Goal: Transaction & Acquisition: Purchase product/service

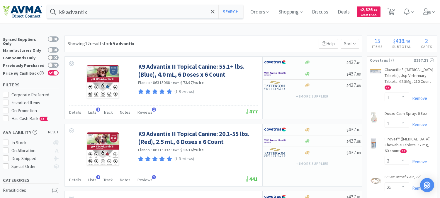
select select "1"
select select "2"
select select "25"
select select "1"
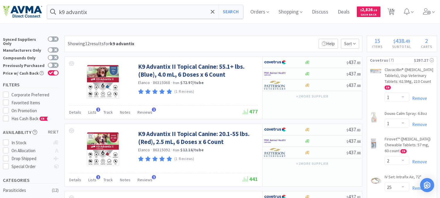
select select "1"
select select "2"
select select "1"
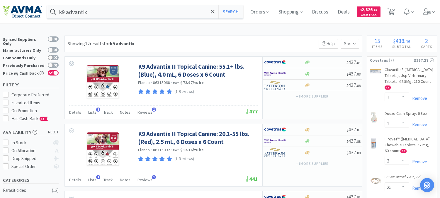
select select "1"
select select "2"
select select "1"
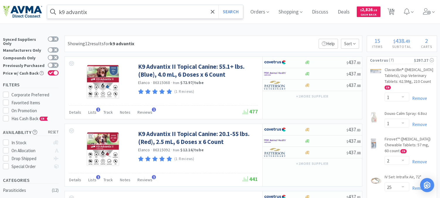
scroll to position [358, 0]
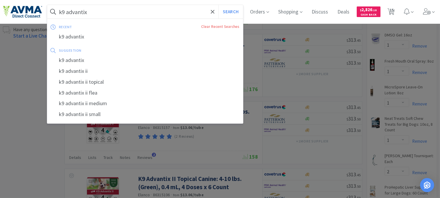
click at [108, 11] on input "k9 advantix" at bounding box center [145, 11] width 196 height 13
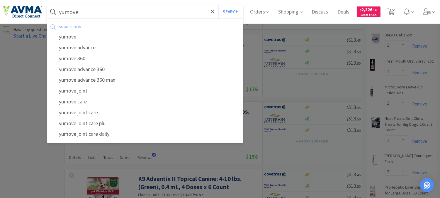
click at [219, 5] on button "Search" at bounding box center [231, 11] width 24 height 13
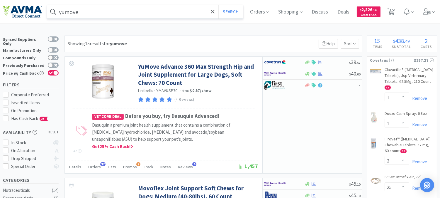
click at [100, 8] on input "yumove" at bounding box center [145, 11] width 196 height 13
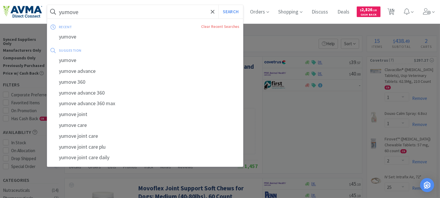
paste input "083775"
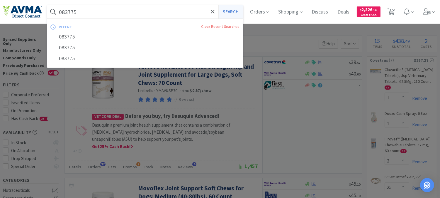
type input "083775"
click at [230, 11] on button "Search" at bounding box center [231, 11] width 24 height 13
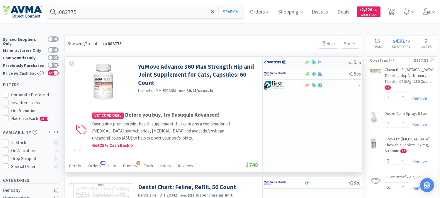
click at [280, 62] on img at bounding box center [275, 62] width 22 height 9
select select "1"
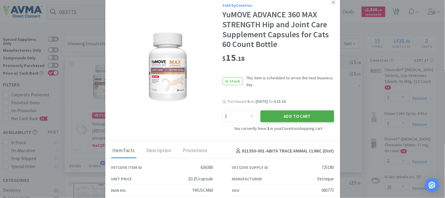
click at [285, 115] on button "Add to Cart" at bounding box center [297, 116] width 74 height 12
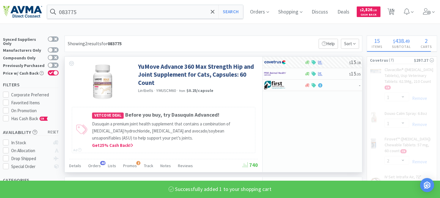
select select "2"
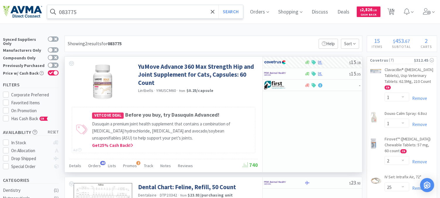
click at [87, 12] on input "083775" at bounding box center [145, 11] width 196 height 13
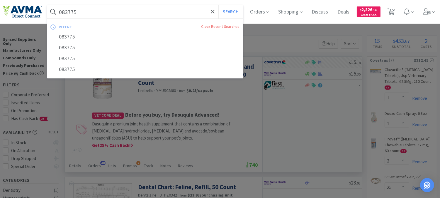
paste input "78937548"
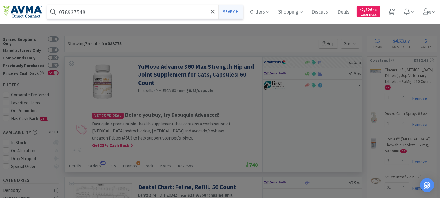
type input "078937548"
click at [238, 11] on button "Search" at bounding box center [231, 11] width 24 height 13
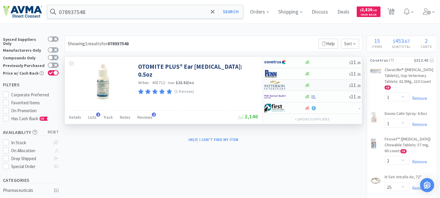
click at [276, 86] on img at bounding box center [275, 85] width 22 height 9
select select "1"
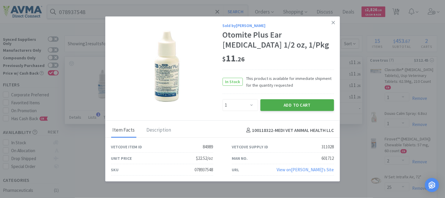
click at [310, 102] on button "Add to Cart" at bounding box center [297, 105] width 74 height 12
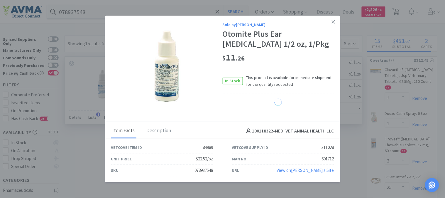
select select "1"
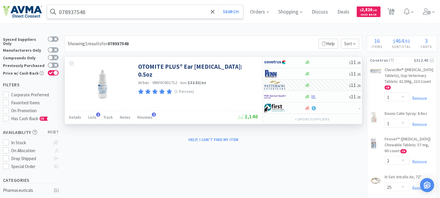
click at [111, 14] on input "078937548" at bounding box center [145, 11] width 196 height 13
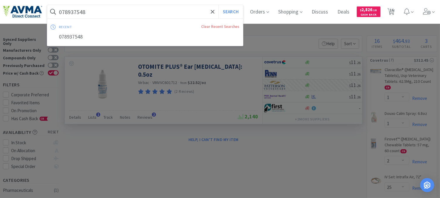
paste input "11011"
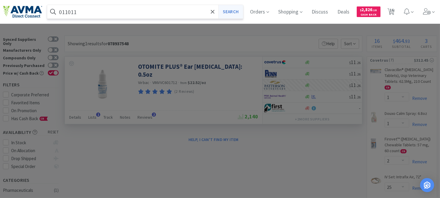
type input "011011"
click at [236, 9] on button "Search" at bounding box center [231, 11] width 24 height 13
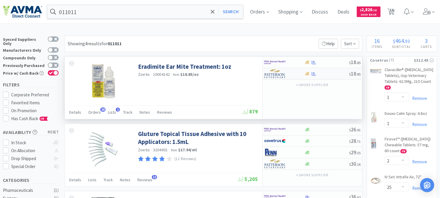
click at [276, 75] on img at bounding box center [275, 73] width 22 height 9
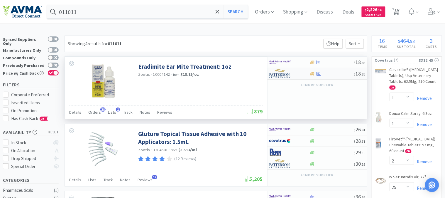
select select "1"
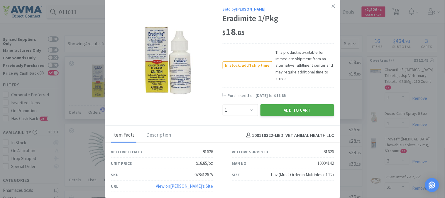
click at [290, 108] on button "Add to Cart" at bounding box center [297, 110] width 74 height 12
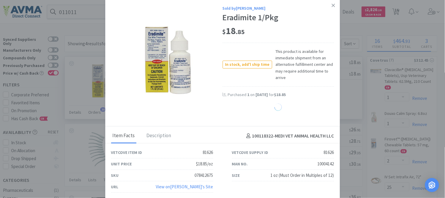
select select "1"
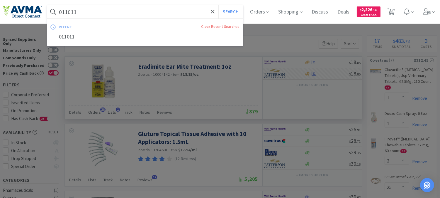
click at [101, 10] on input "011011" at bounding box center [145, 11] width 196 height 13
paste input "100078"
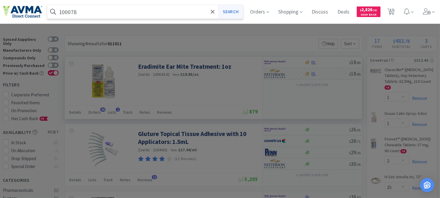
type input "100078"
click at [232, 13] on button "Search" at bounding box center [231, 11] width 24 height 13
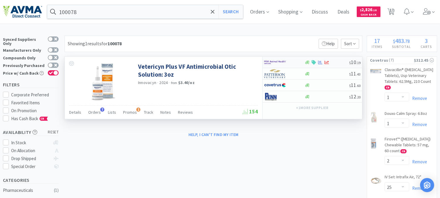
click at [271, 62] on img at bounding box center [275, 62] width 22 height 9
select select "1"
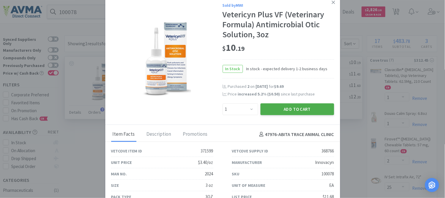
click at [289, 106] on button "Add to Cart" at bounding box center [297, 109] width 74 height 12
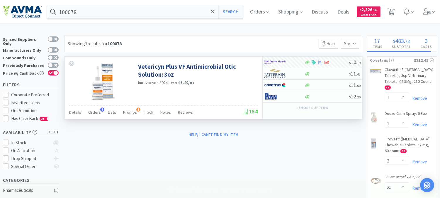
select select "1"
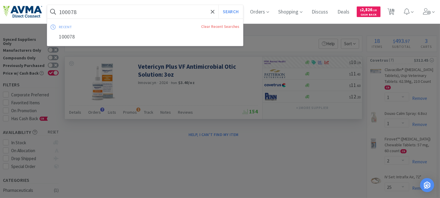
click at [65, 11] on input "100078" at bounding box center [145, 11] width 196 height 13
paste input "063134"
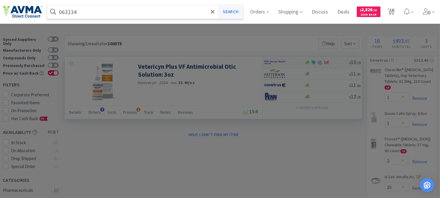
type input "063134"
click at [236, 12] on button "Search" at bounding box center [231, 11] width 24 height 13
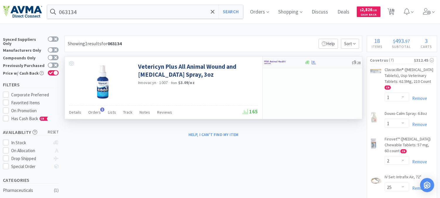
click at [272, 62] on img at bounding box center [275, 62] width 22 height 9
select select "1"
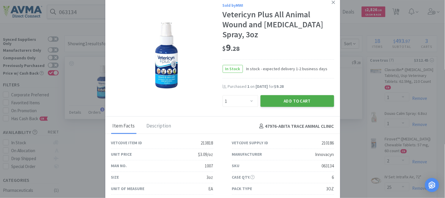
click at [288, 98] on button "Add to Cart" at bounding box center [297, 101] width 74 height 12
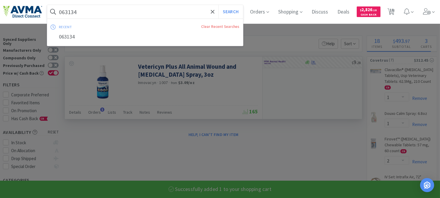
click at [77, 9] on input "063134" at bounding box center [145, 11] width 196 height 13
select select "1"
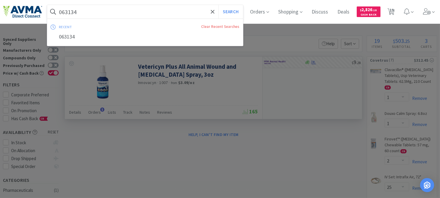
paste input "100075"
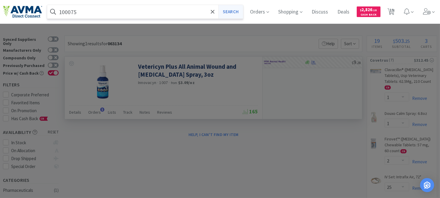
type input "100075"
click at [236, 9] on button "Search" at bounding box center [231, 11] width 24 height 13
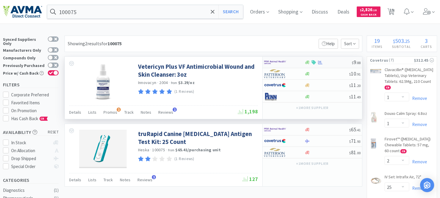
click at [266, 62] on img at bounding box center [275, 62] width 22 height 9
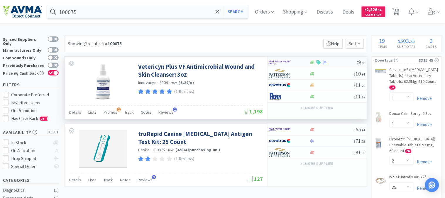
select select "1"
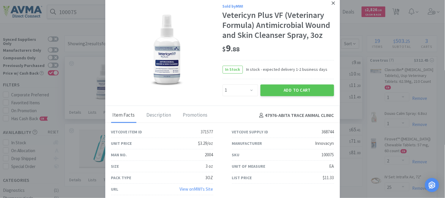
click at [334, 3] on icon at bounding box center [333, 2] width 3 height 3
